Goal: Entertainment & Leisure: Consume media (video, audio)

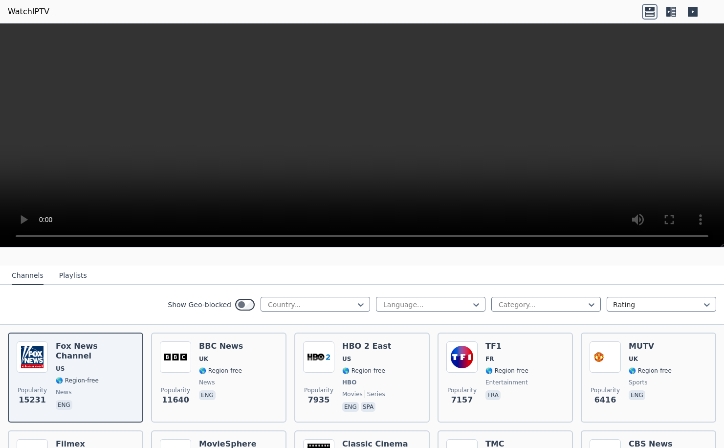
scroll to position [98, 0]
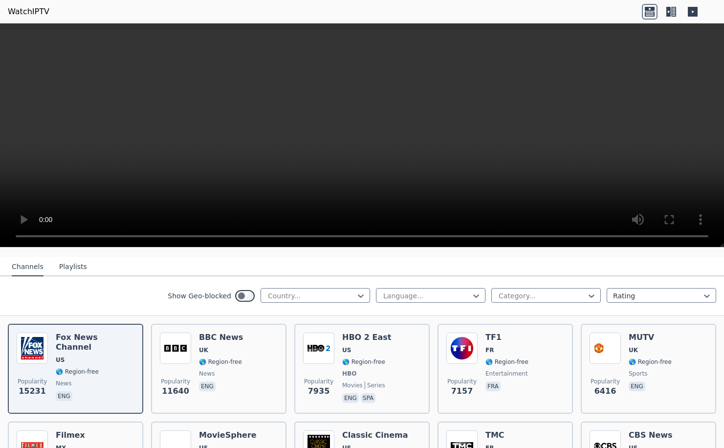
click at [63, 260] on button "Playlists" at bounding box center [73, 267] width 28 height 19
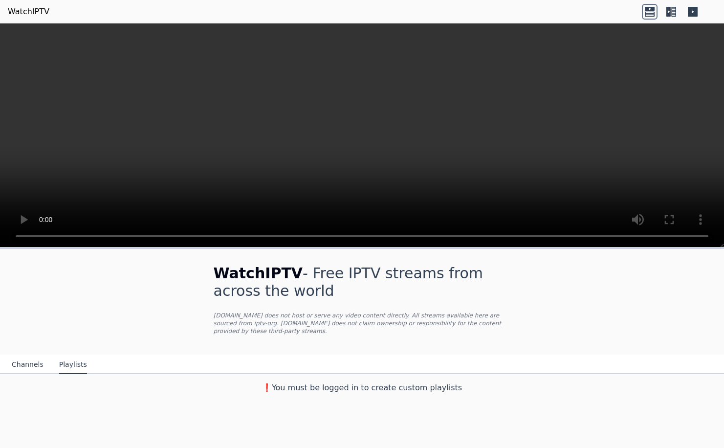
click at [28, 355] on button "Channels" at bounding box center [28, 364] width 32 height 19
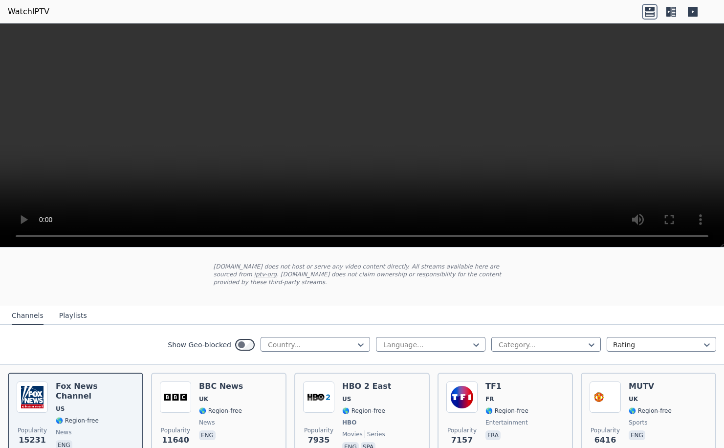
scroll to position [98, 0]
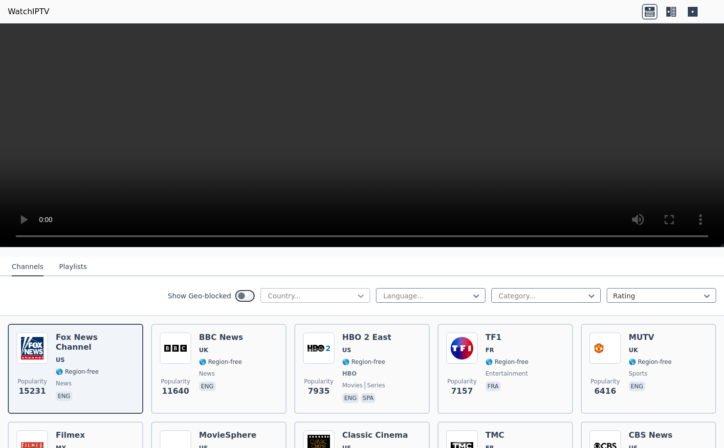
click at [356, 291] on icon at bounding box center [361, 296] width 10 height 10
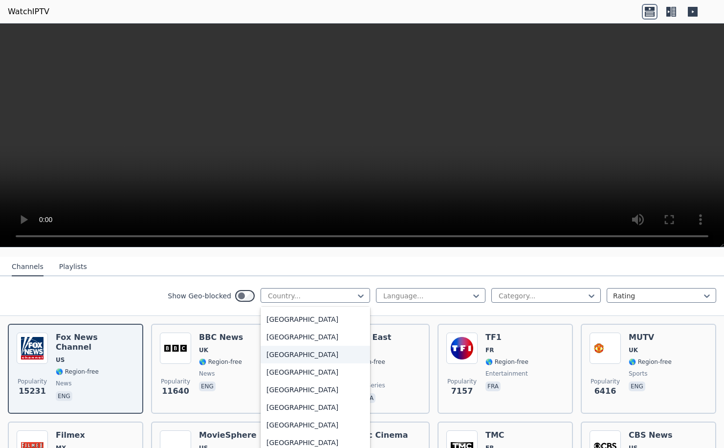
scroll to position [3442, 0]
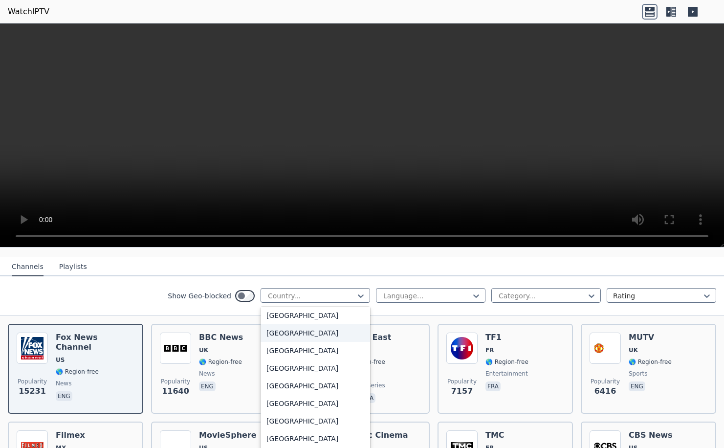
click at [324, 324] on div "[GEOGRAPHIC_DATA]" at bounding box center [314, 333] width 109 height 18
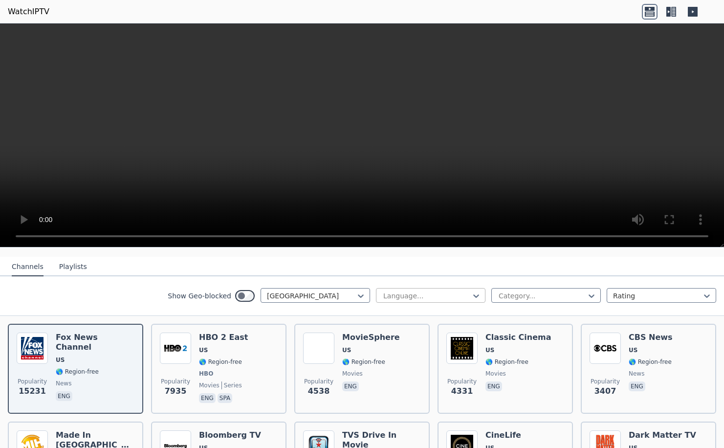
click at [477, 289] on div "Language..." at bounding box center [430, 295] width 109 height 15
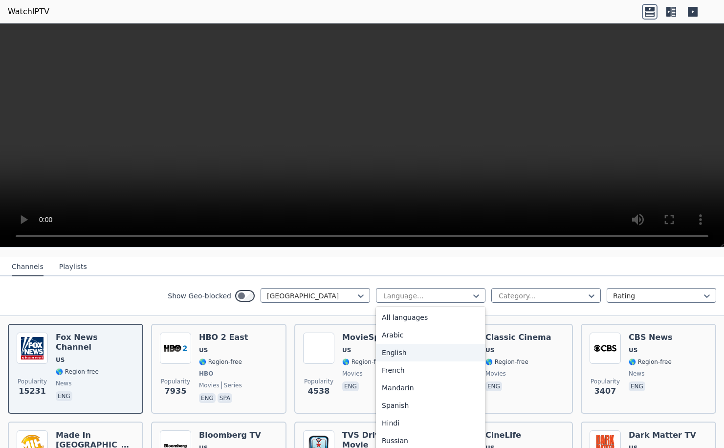
click at [426, 351] on div "English" at bounding box center [430, 353] width 109 height 18
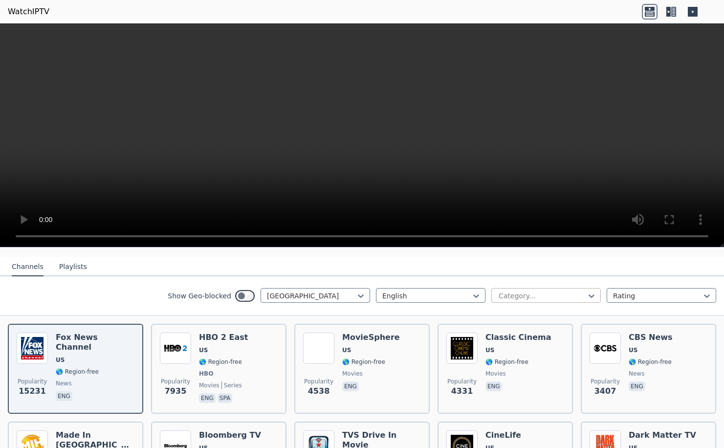
click at [586, 288] on div at bounding box center [591, 295] width 10 height 15
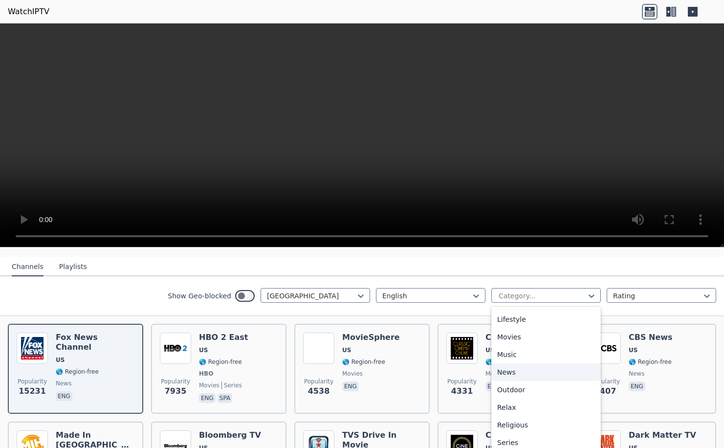
scroll to position [332, 0]
click at [533, 398] on div "Sports" at bounding box center [545, 407] width 109 height 18
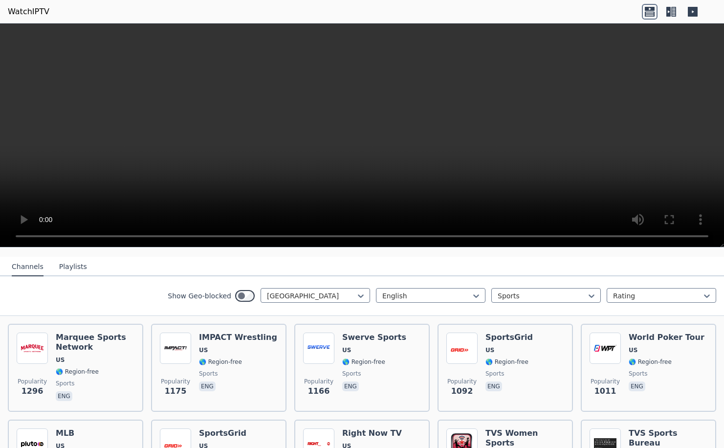
click at [124, 287] on div "Show Geo-blocked United States English Sports Rating" at bounding box center [362, 296] width 724 height 40
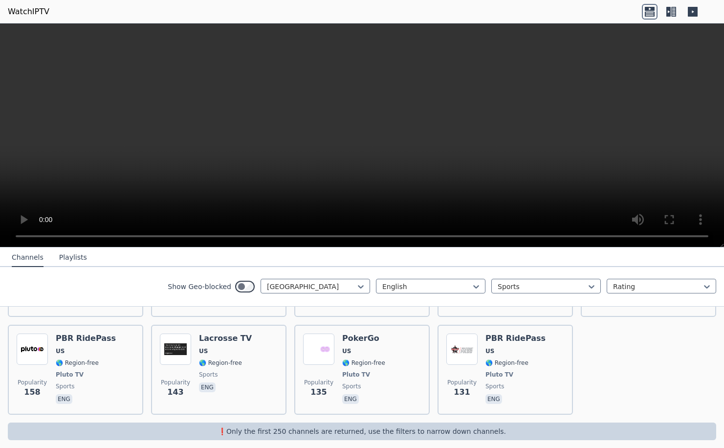
scroll to position [435, 0]
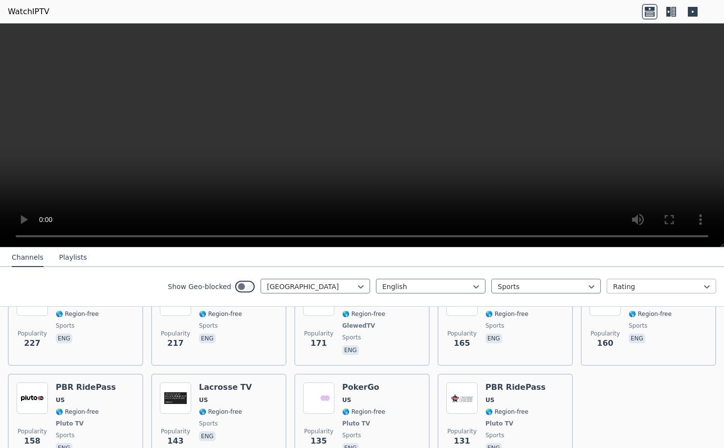
click at [673, 288] on div at bounding box center [657, 286] width 89 height 10
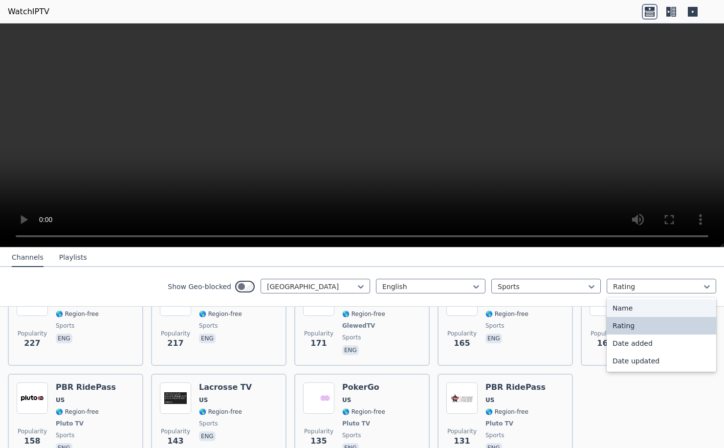
click at [668, 309] on div "Name" at bounding box center [660, 308] width 109 height 18
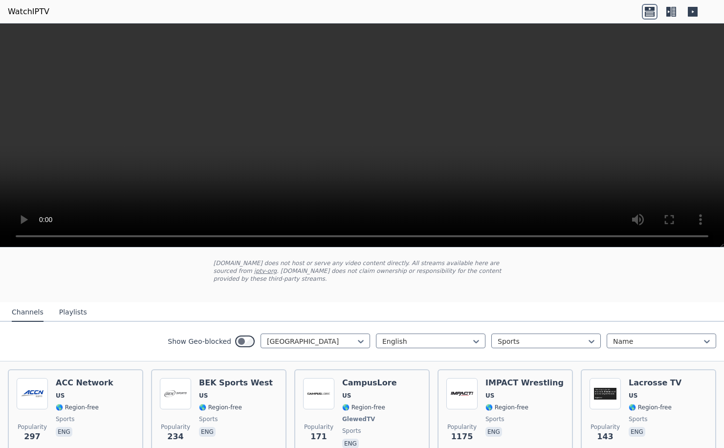
scroll to position [49, 0]
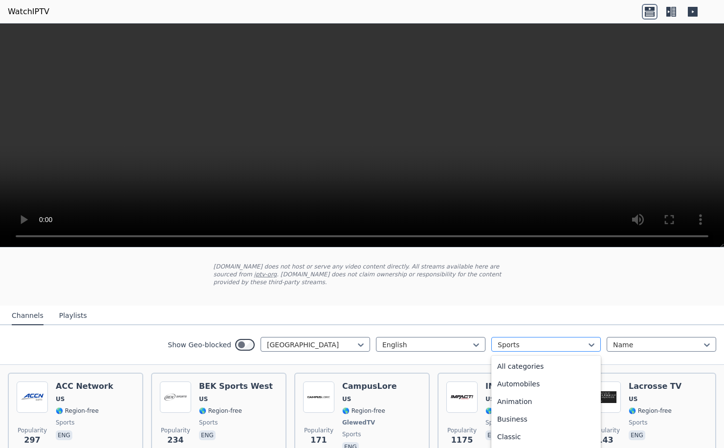
click at [577, 340] on div at bounding box center [541, 345] width 89 height 10
click at [558, 387] on div "Entertainment" at bounding box center [545, 396] width 109 height 18
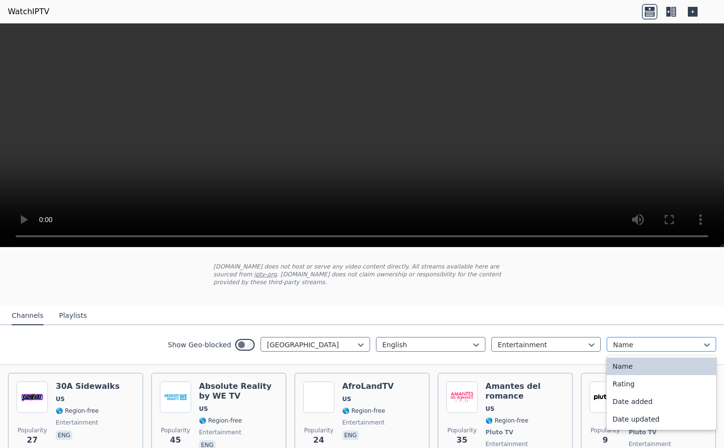
click at [681, 340] on div at bounding box center [657, 345] width 89 height 10
click at [641, 357] on div "Name" at bounding box center [660, 366] width 109 height 18
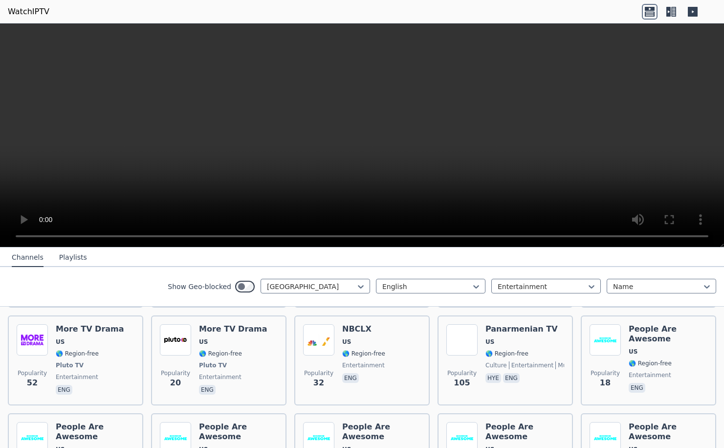
scroll to position [1270, 0]
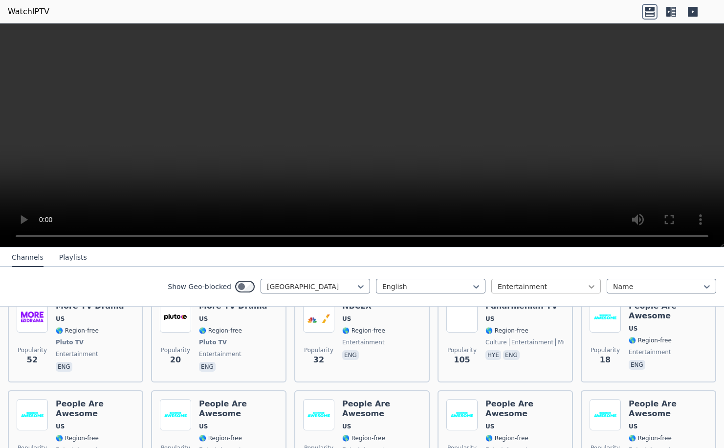
click at [588, 289] on icon at bounding box center [591, 286] width 10 height 10
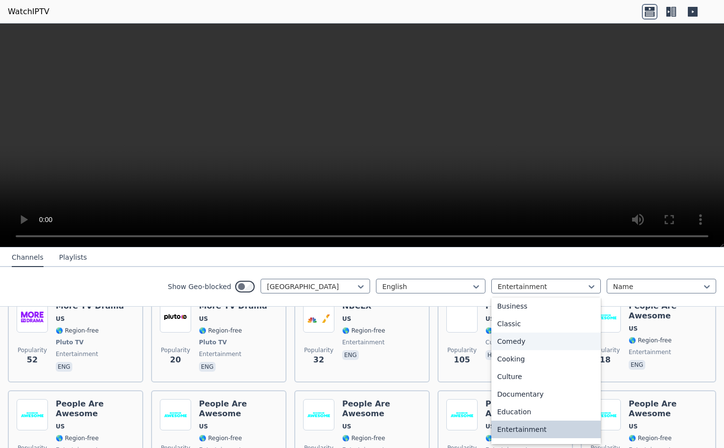
scroll to position [332, 0]
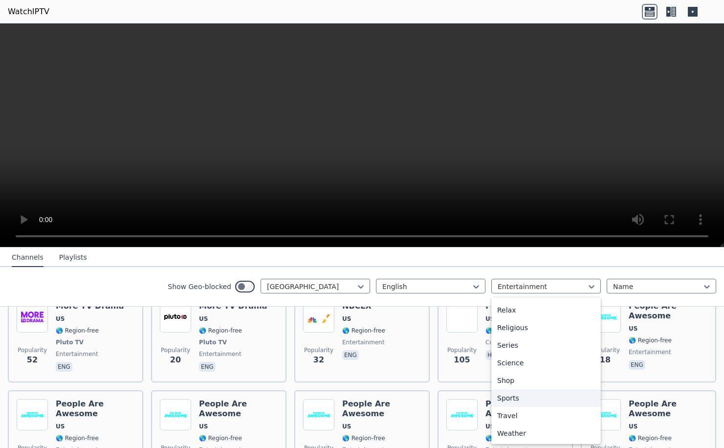
click at [531, 398] on div "Sports" at bounding box center [545, 398] width 109 height 18
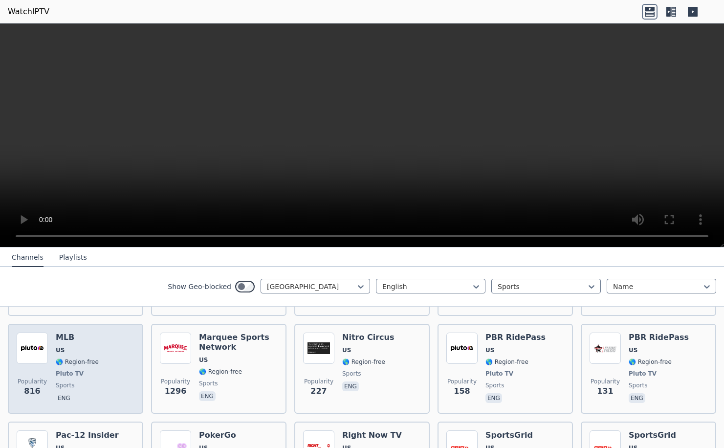
scroll to position [49, 0]
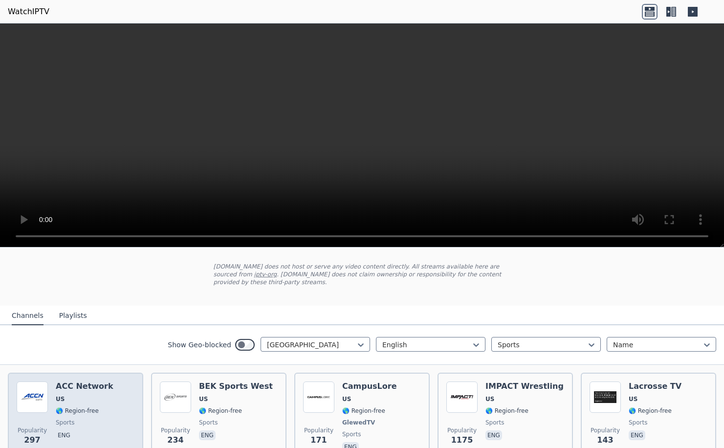
click at [72, 407] on span "🌎 Region-free" at bounding box center [77, 411] width 43 height 8
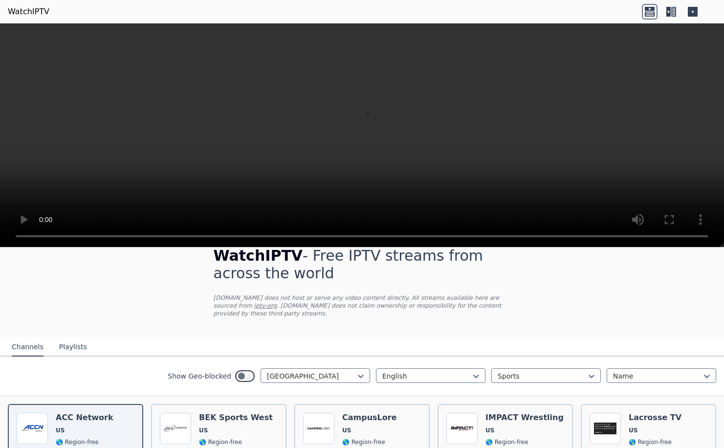
scroll to position [0, 0]
